Goal: Information Seeking & Learning: Learn about a topic

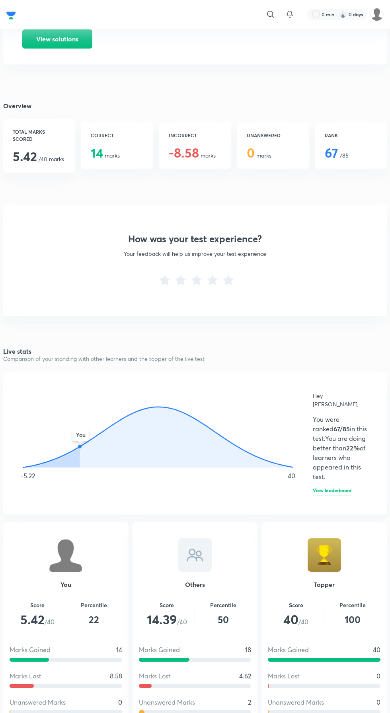
scroll to position [123, 0]
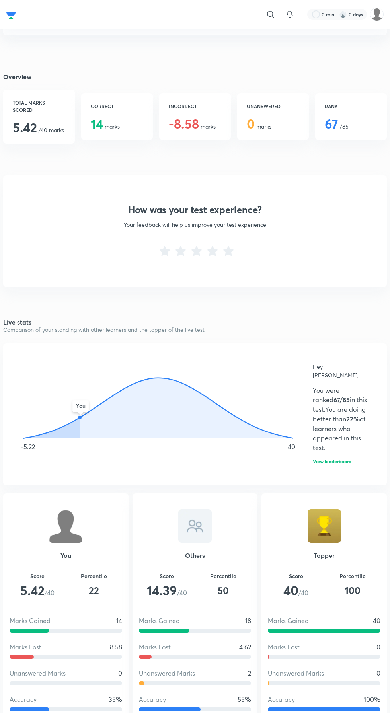
click at [339, 459] on h6 "View leaderboard" at bounding box center [332, 463] width 39 height 8
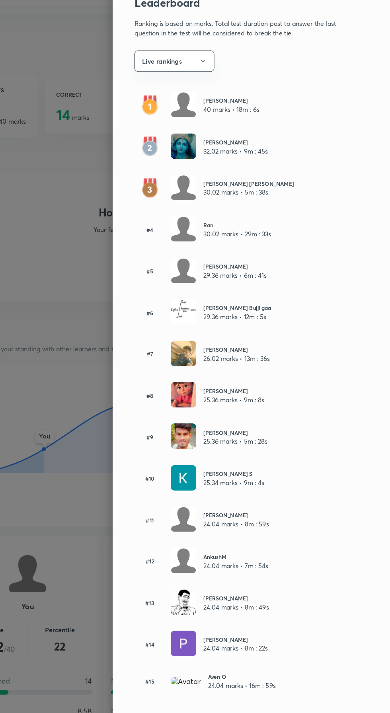
click at [95, 448] on div at bounding box center [195, 356] width 390 height 713
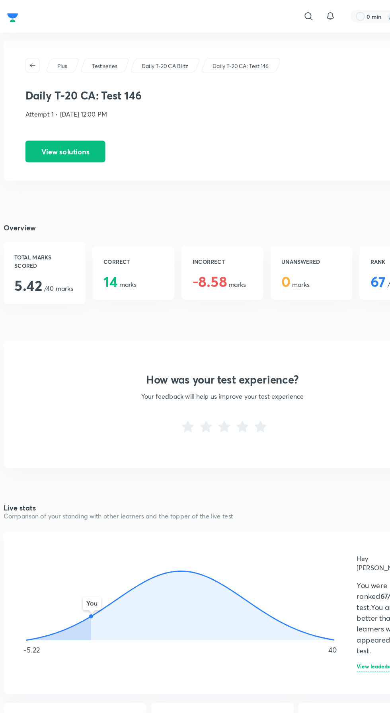
scroll to position [0, 0]
click at [62, 130] on button "View solutions" at bounding box center [57, 132] width 70 height 19
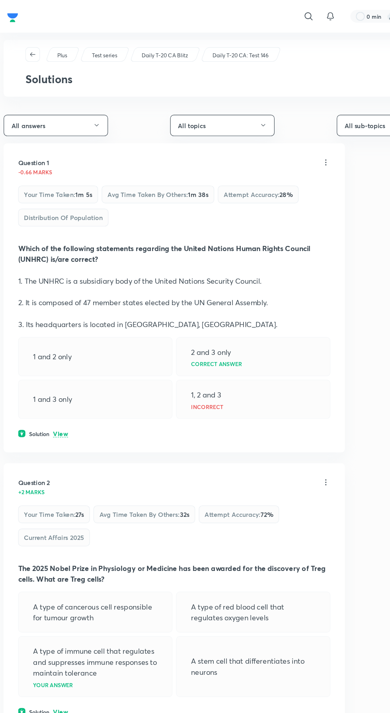
click at [51, 359] on div "1 and 3 only" at bounding box center [83, 350] width 135 height 34
click at [55, 380] on p "View" at bounding box center [53, 381] width 13 height 6
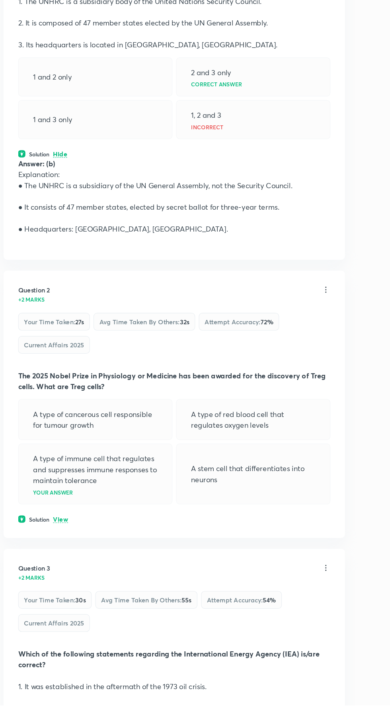
scroll to position [152, 0]
click at [57, 563] on div "Question 2 +2 marks Your time taken : 27s Avg time taken by others : 32s Attemp…" at bounding box center [152, 448] width 299 height 234
click at [52, 547] on p "View" at bounding box center [53, 549] width 13 height 6
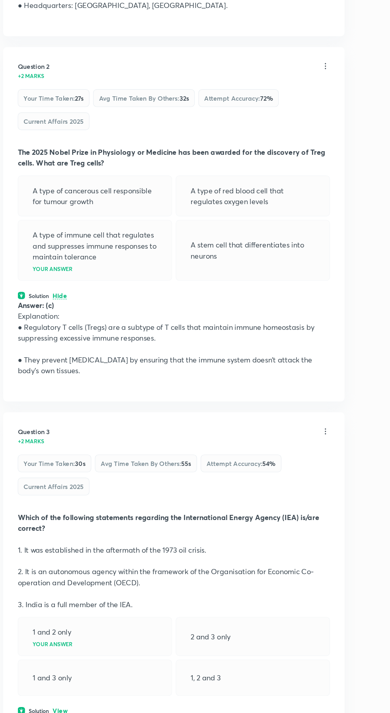
scroll to position [378, 0]
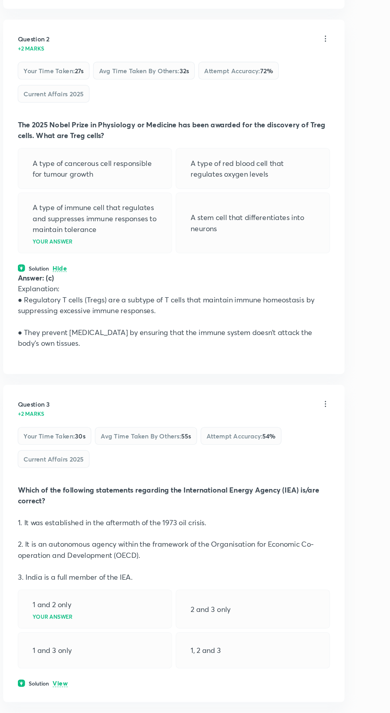
click at [68, 572] on p "2. It is an autonomous agency within the framework of the Organisation for Econ…" at bounding box center [153, 569] width 274 height 19
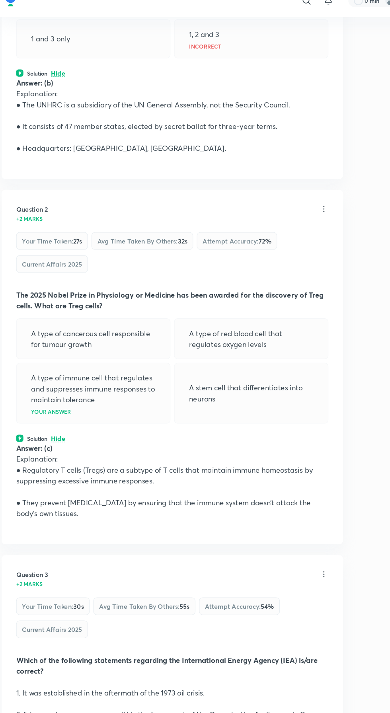
scroll to position [302, 0]
click at [114, 461] on p "● They prevent [MEDICAL_DATA] by ensuring that the immune system doesn’t attack…" at bounding box center [153, 459] width 274 height 19
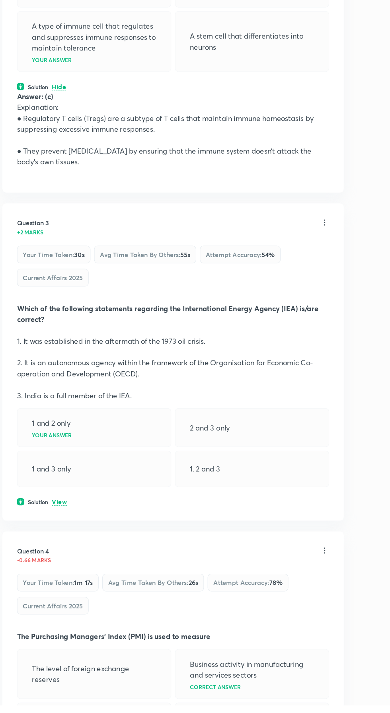
scroll to position [531, 0]
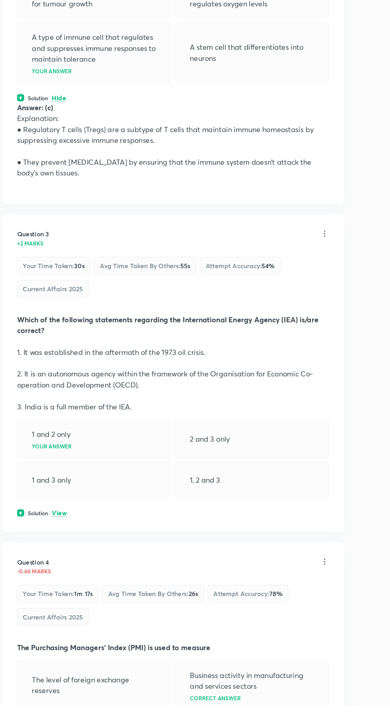
scroll to position [538, 0]
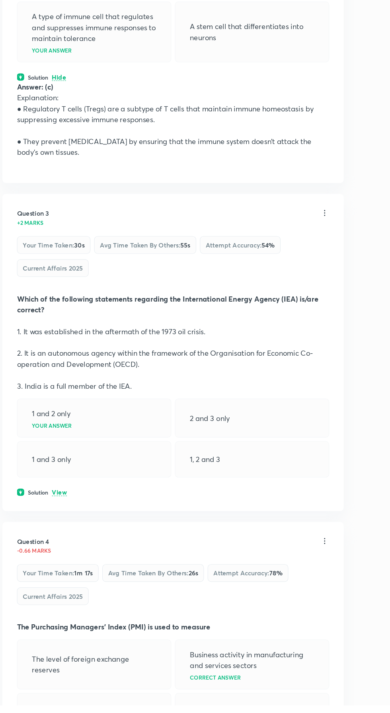
click at [53, 524] on p "View" at bounding box center [53, 527] width 13 height 6
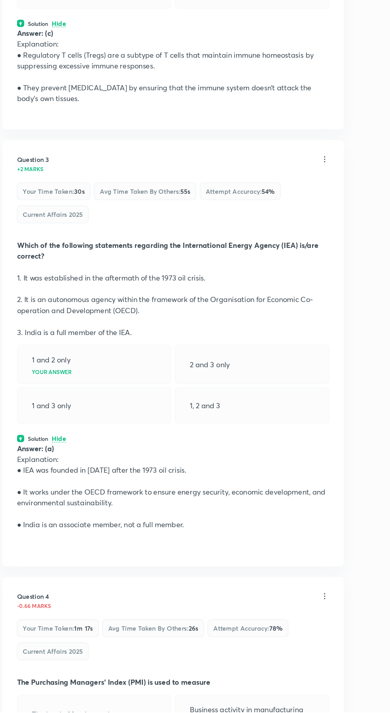
scroll to position [601, 0]
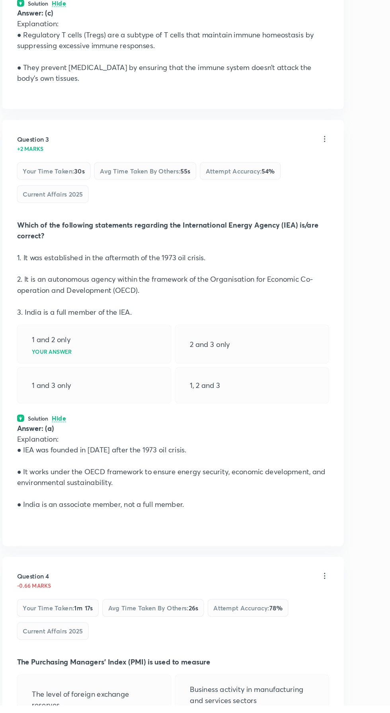
scroll to position [609, 0]
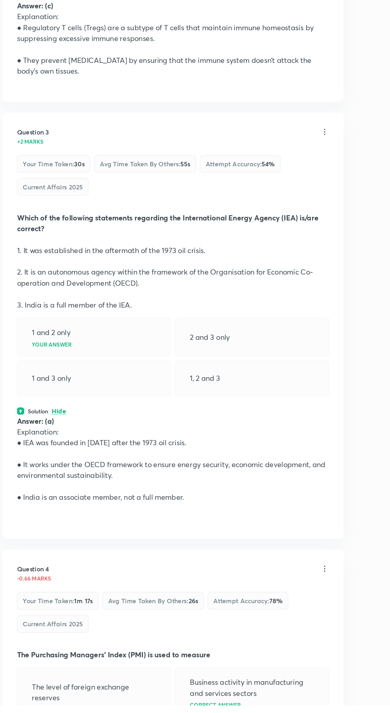
click at [228, 655] on div "Question 4 -0.66 marks Your time taken : 1m 17s Avg time taken by others : 26s …" at bounding box center [152, 683] width 299 height 214
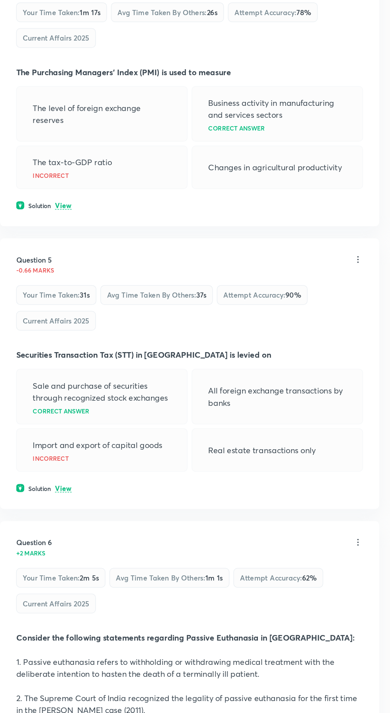
scroll to position [1121, 0]
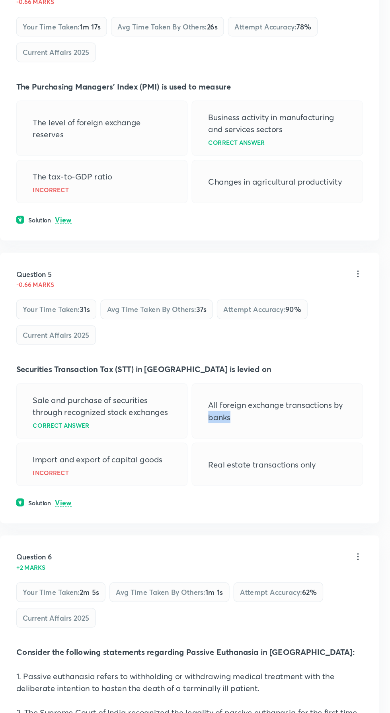
click at [182, 482] on div "Solution View" at bounding box center [153, 485] width 274 height 7
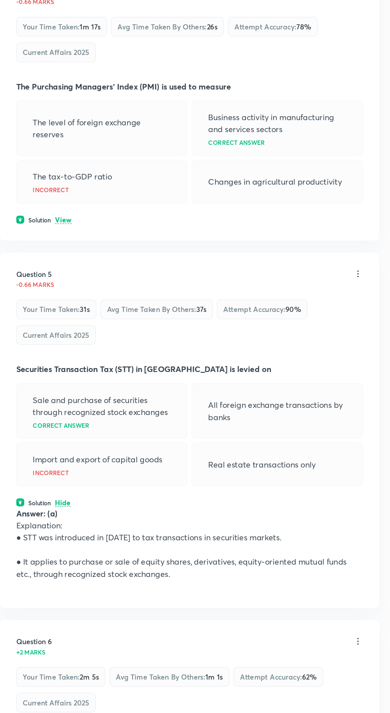
click at [178, 451] on p "Real estate transactions only" at bounding box center [209, 456] width 85 height 10
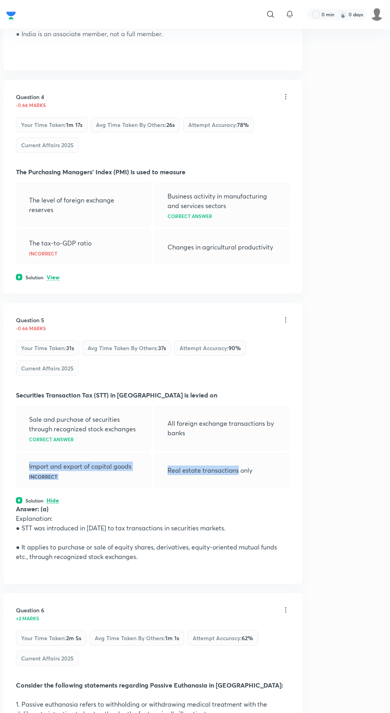
scroll to position [1106, 0]
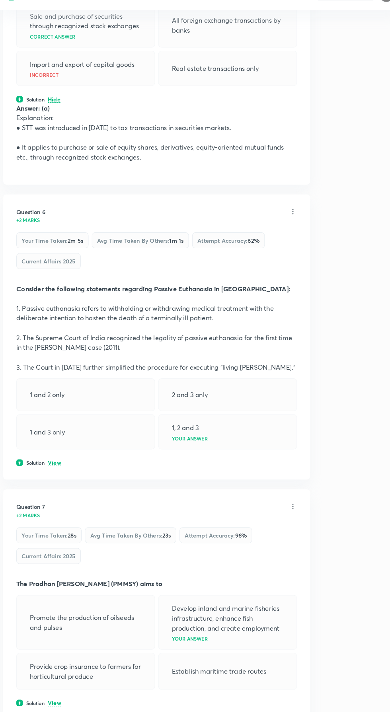
scroll to position [1491, 0]
click at [51, 467] on p "View" at bounding box center [53, 470] width 13 height 6
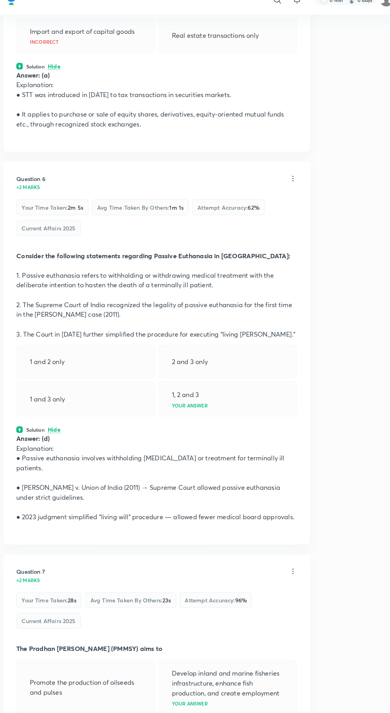
scroll to position [1527, 0]
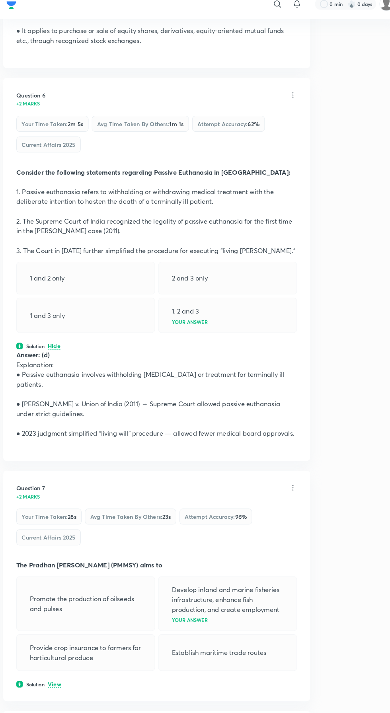
scroll to position [1613, 0]
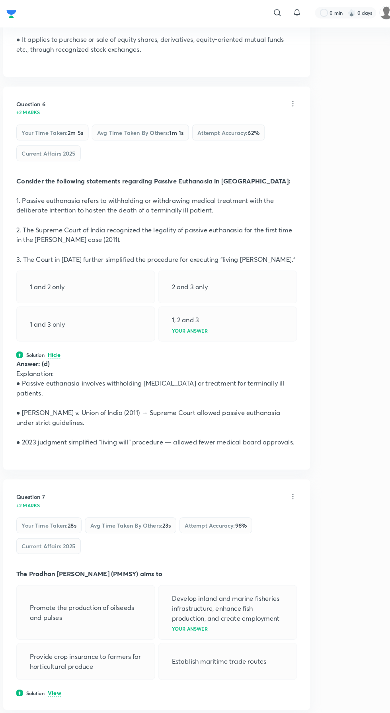
click at [0, 648] on div "Plus Test series Daily T-20 CA Blitz Daily T-20 CA: Test 146 Solutions All answ…" at bounding box center [195, 724] width 390 height 4604
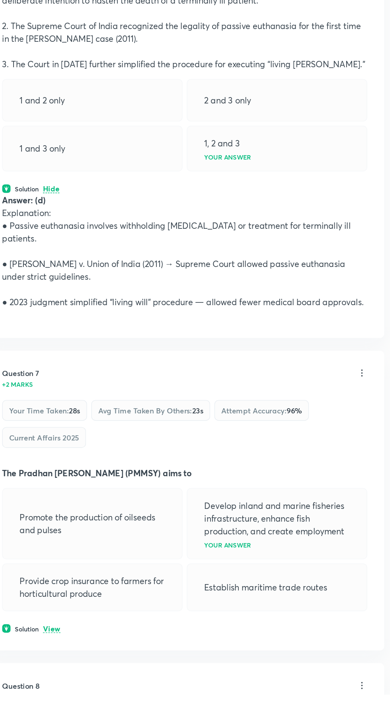
scroll to position [1629, 0]
